Goal: Complete application form

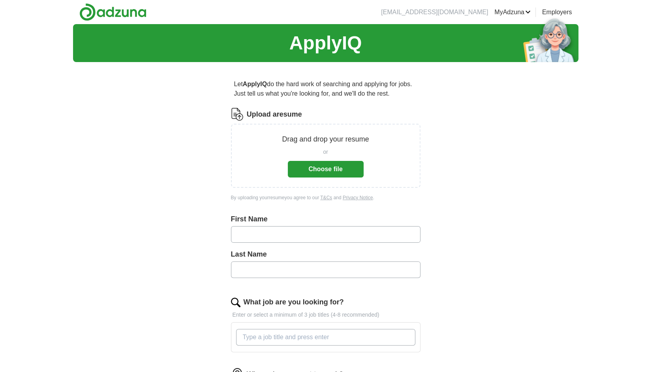
click at [324, 172] on button "Choose file" at bounding box center [326, 169] width 76 height 17
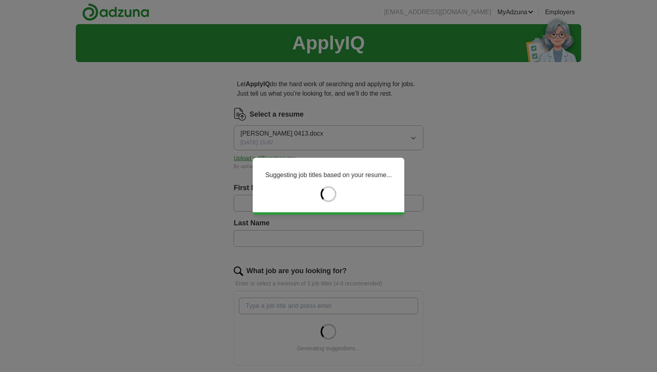
type input "*********"
type input "**********"
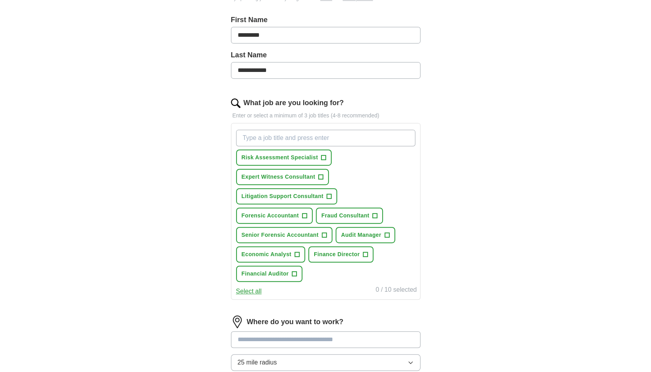
scroll to position [168, 0]
click at [305, 212] on span "+" at bounding box center [304, 215] width 5 height 6
click at [376, 212] on span "+" at bounding box center [375, 215] width 5 height 6
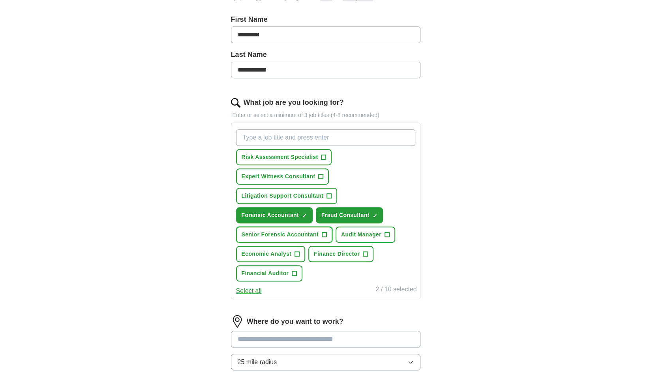
click at [325, 232] on span "+" at bounding box center [324, 234] width 5 height 6
click at [295, 271] on span "+" at bounding box center [294, 273] width 5 height 6
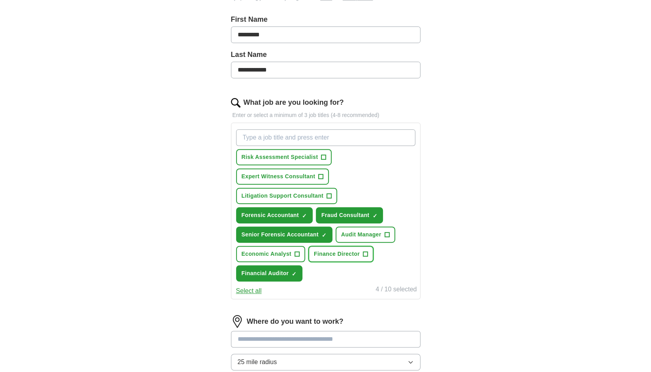
click at [365, 252] on span "+" at bounding box center [365, 254] width 5 height 6
click at [292, 135] on input "What job are you looking for?" at bounding box center [325, 137] width 179 height 17
type input "finance director"
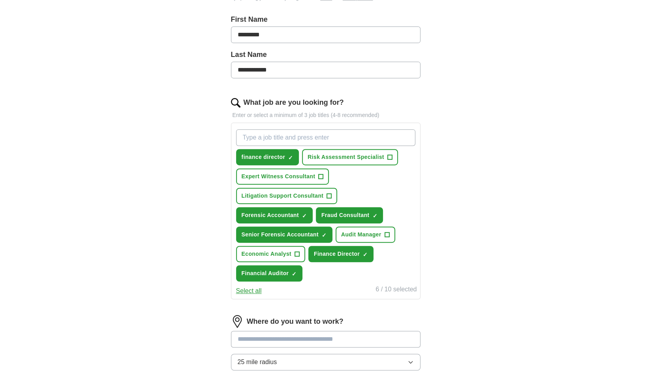
click at [340, 137] on input "What job are you looking for?" at bounding box center [325, 137] width 179 height 17
type input "Chief Financial Officer"
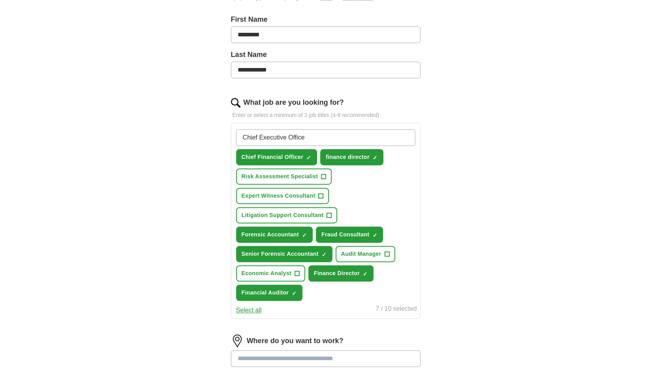
type input "Chief Executive Officer"
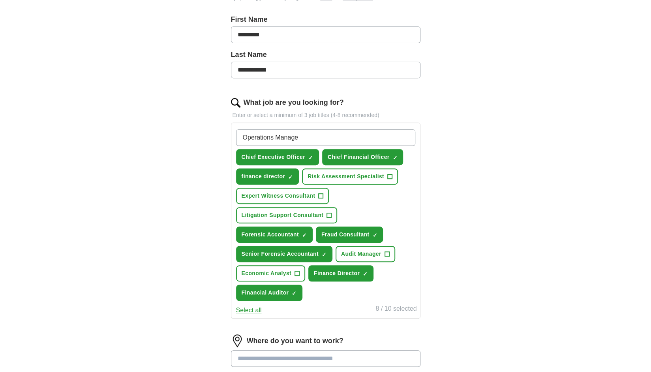
type input "Operations Manager"
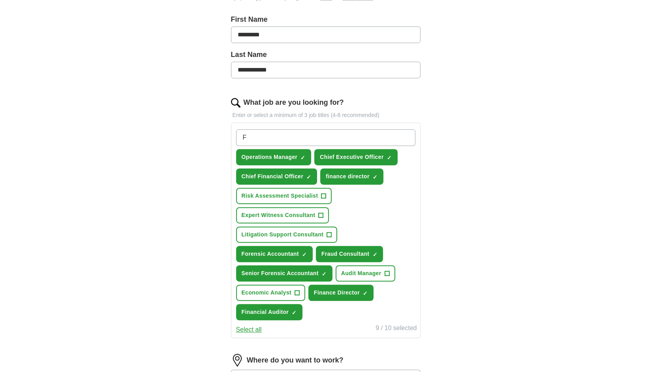
type input "F"
type input "Operations Director"
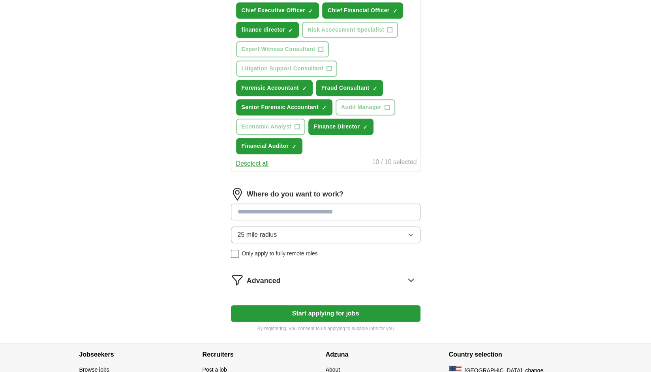
scroll to position [383, 0]
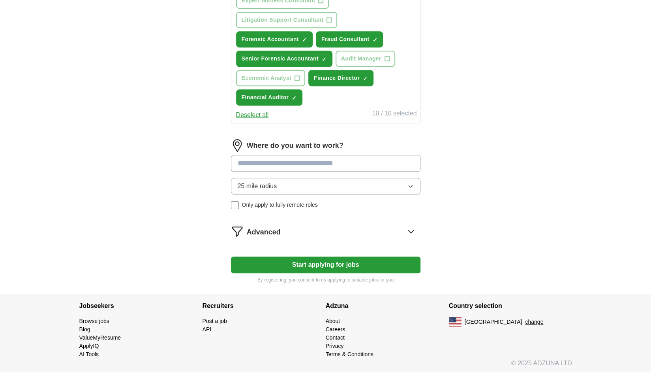
click at [276, 161] on input at bounding box center [326, 163] width 190 height 17
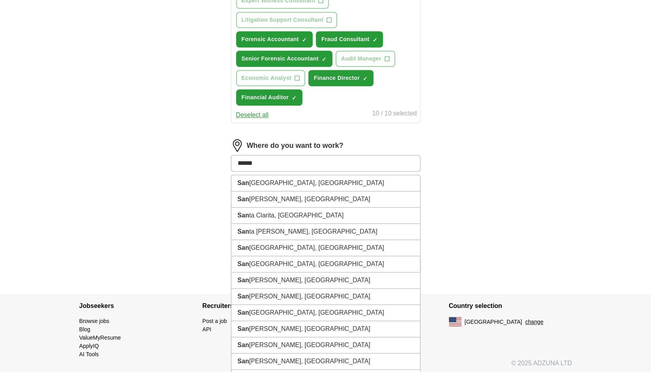
type input "*******"
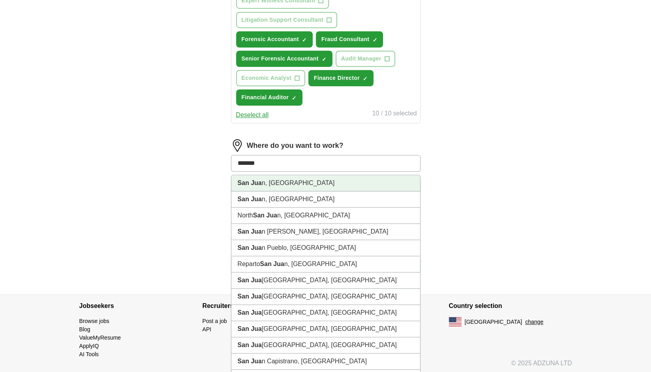
click at [265, 183] on li "San Jua n, [GEOGRAPHIC_DATA]" at bounding box center [325, 183] width 189 height 16
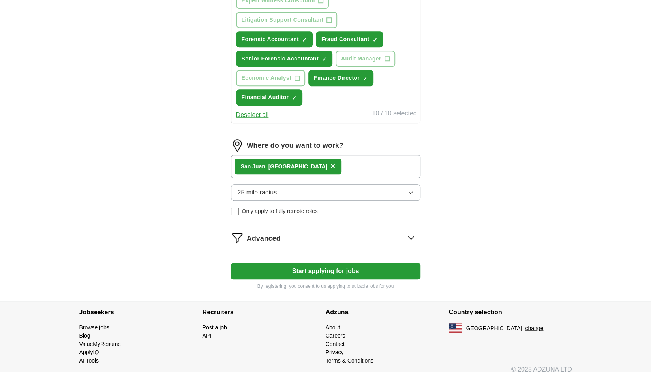
click at [336, 267] on button "Start applying for jobs" at bounding box center [326, 271] width 190 height 17
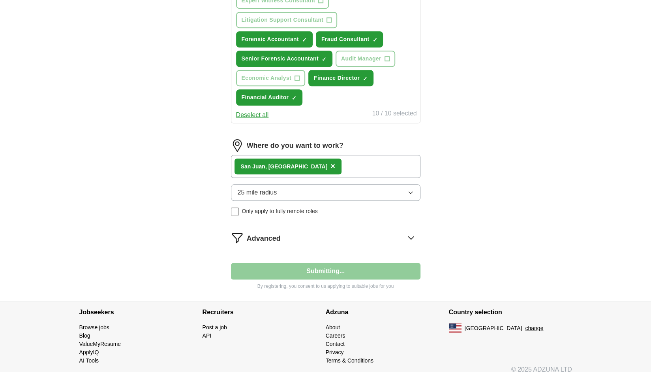
select select "**"
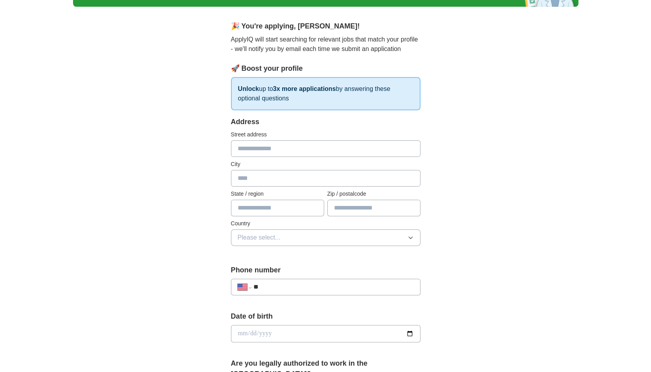
scroll to position [0, 0]
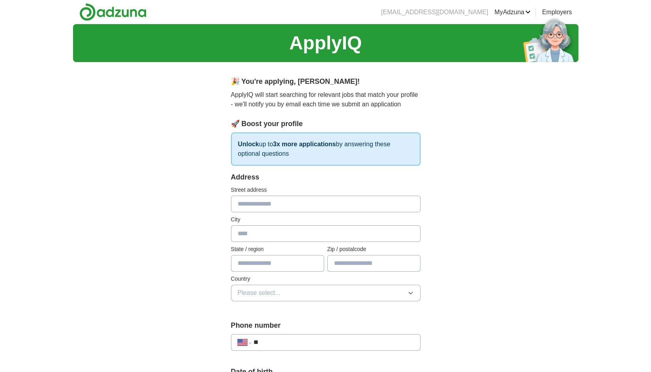
click at [300, 206] on input "text" at bounding box center [326, 204] width 190 height 17
type input "**********"
type input "********"
type input "**"
type input "*****"
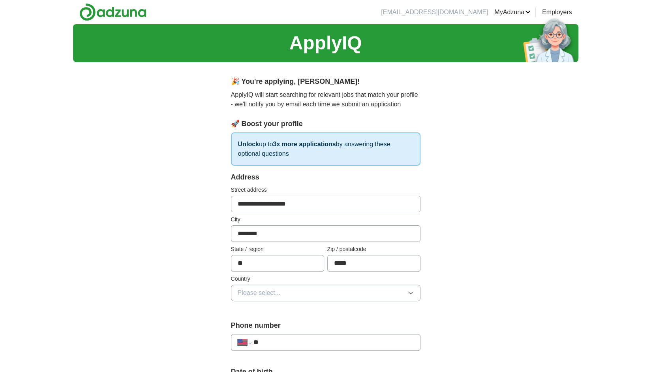
click at [411, 291] on icon "button" at bounding box center [411, 293] width 6 height 6
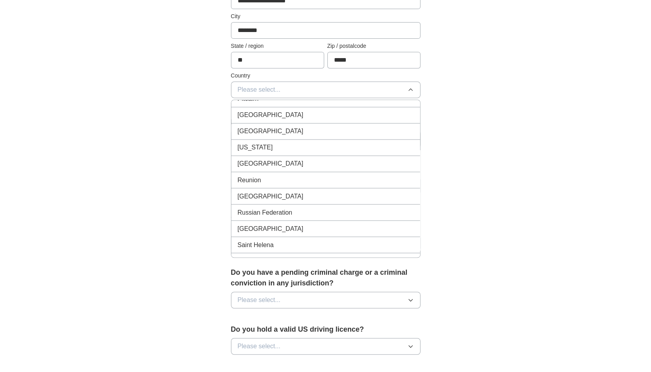
scroll to position [2816, 0]
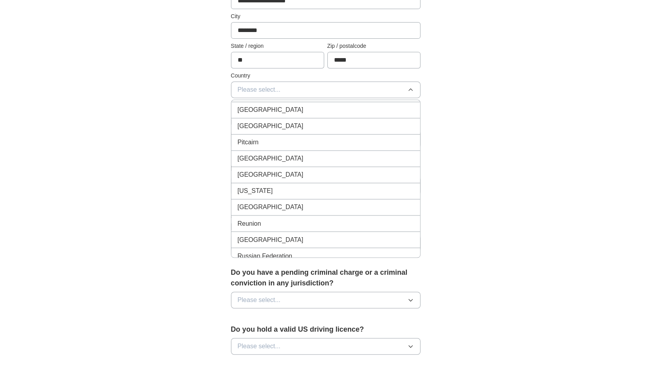
click at [328, 186] on div "[US_STATE]" at bounding box center [326, 190] width 176 height 9
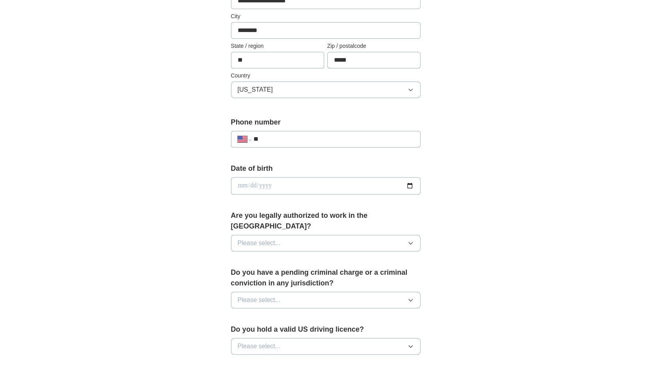
click at [411, 240] on icon "button" at bounding box center [411, 243] width 6 height 6
click at [327, 256] on div "Yes" at bounding box center [326, 260] width 176 height 9
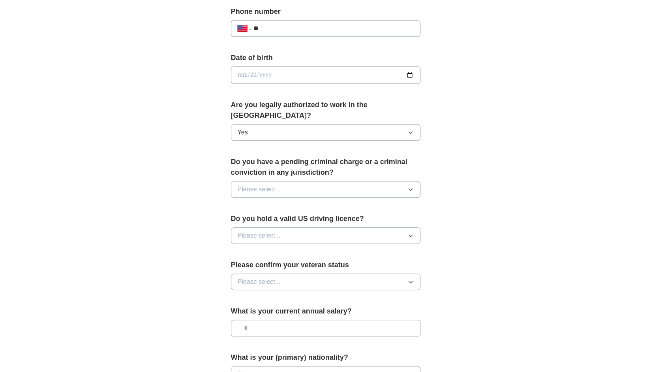
scroll to position [314, 0]
click at [408, 186] on icon "button" at bounding box center [411, 189] width 6 height 6
click at [296, 218] on div "No" at bounding box center [326, 222] width 176 height 9
click at [413, 232] on icon "button" at bounding box center [411, 235] width 6 height 6
click at [289, 248] on div "Yes" at bounding box center [326, 252] width 176 height 9
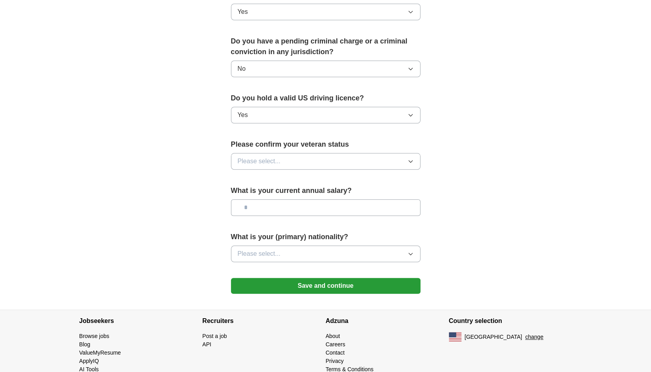
scroll to position [434, 0]
click at [414, 158] on icon "button" at bounding box center [411, 161] width 6 height 6
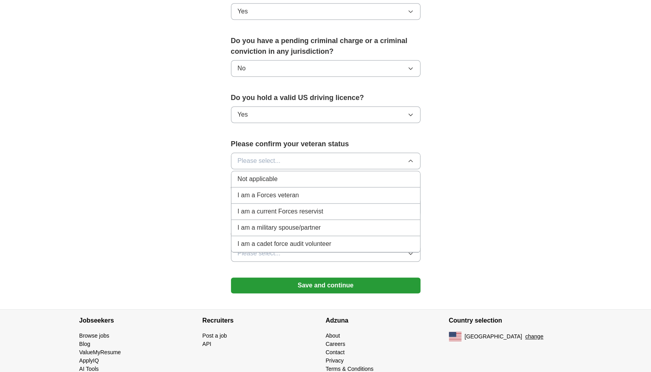
click at [266, 174] on span "Not applicable" at bounding box center [258, 178] width 40 height 9
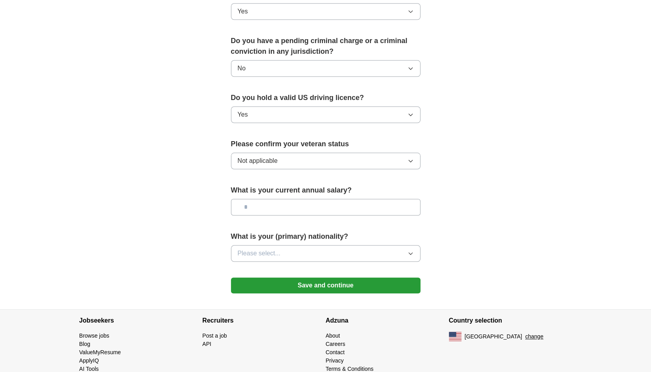
click at [411, 250] on icon "button" at bounding box center [411, 253] width 6 height 6
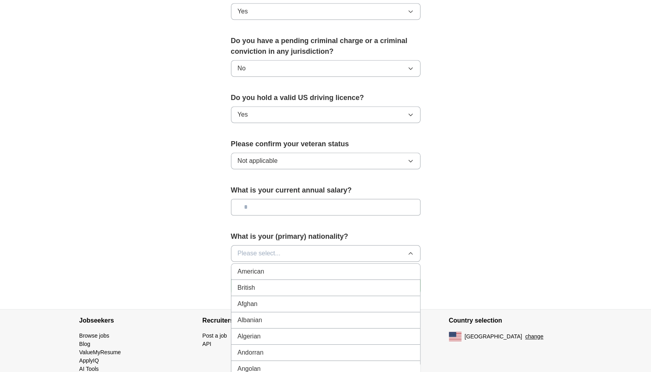
click at [348, 267] on div "American" at bounding box center [326, 271] width 176 height 9
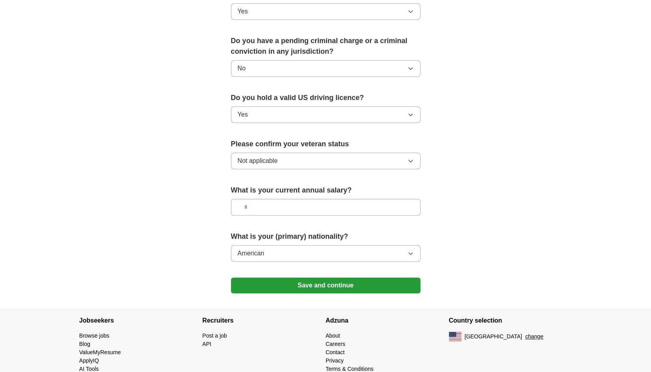
click at [303, 199] on input "text" at bounding box center [326, 207] width 190 height 17
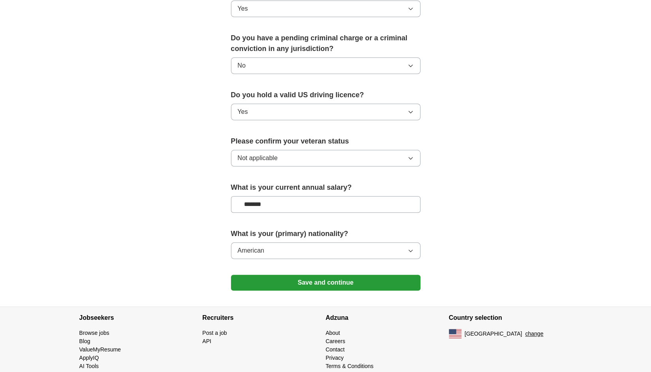
type input "*******"
click at [303, 275] on button "Save and continue" at bounding box center [326, 283] width 190 height 16
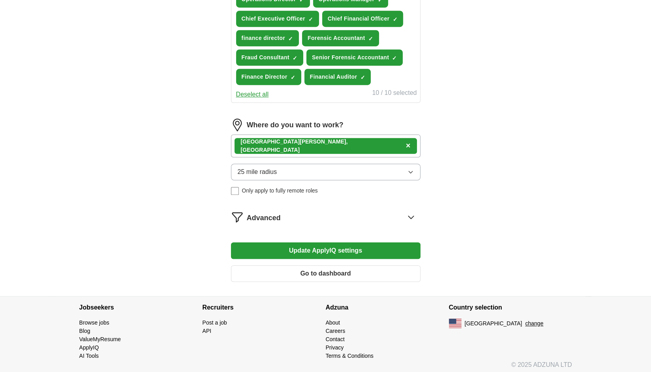
scroll to position [327, 0]
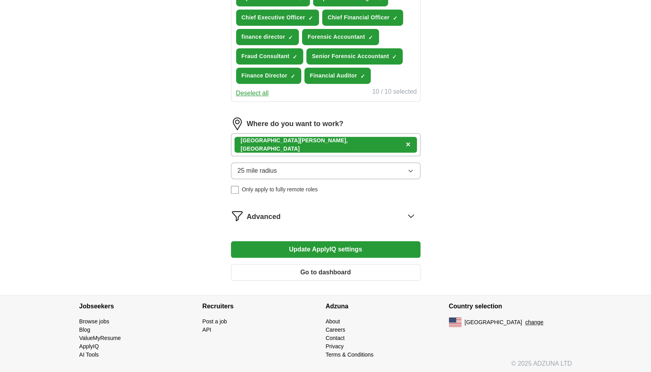
click at [337, 267] on button "Go to dashboard" at bounding box center [326, 272] width 190 height 17
